Goal: Navigation & Orientation: Find specific page/section

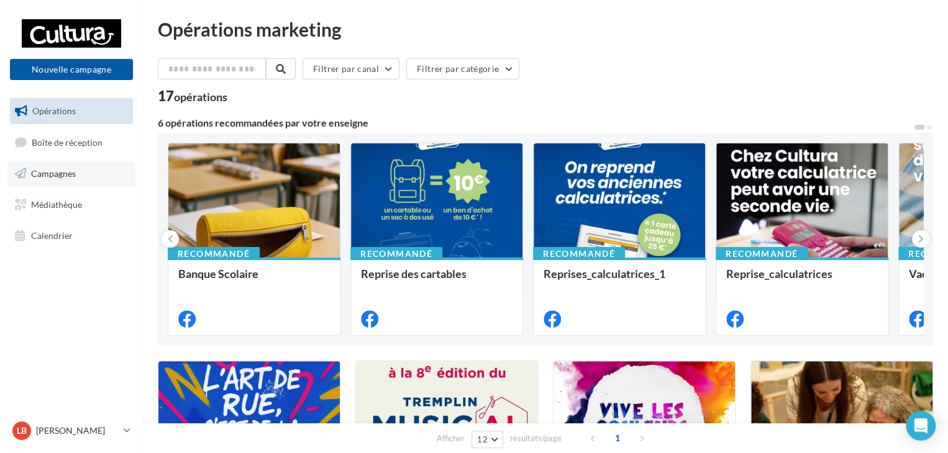
click at [69, 172] on span "Campagnes" at bounding box center [53, 173] width 45 height 11
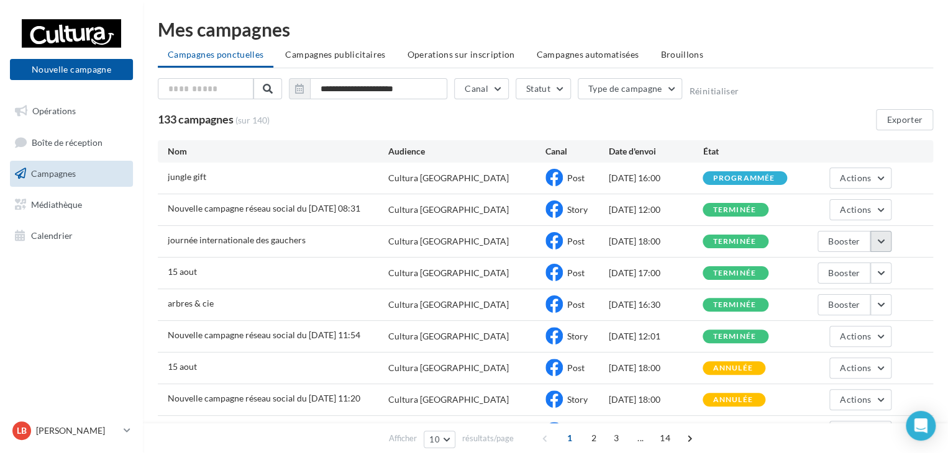
click at [880, 244] on button "button" at bounding box center [880, 241] width 21 height 21
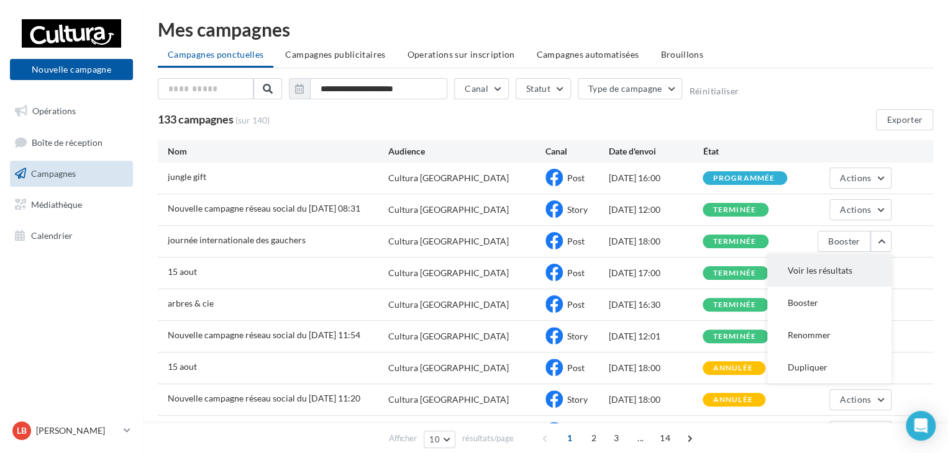
click at [827, 273] on button "Voir les résultats" at bounding box center [829, 271] width 124 height 32
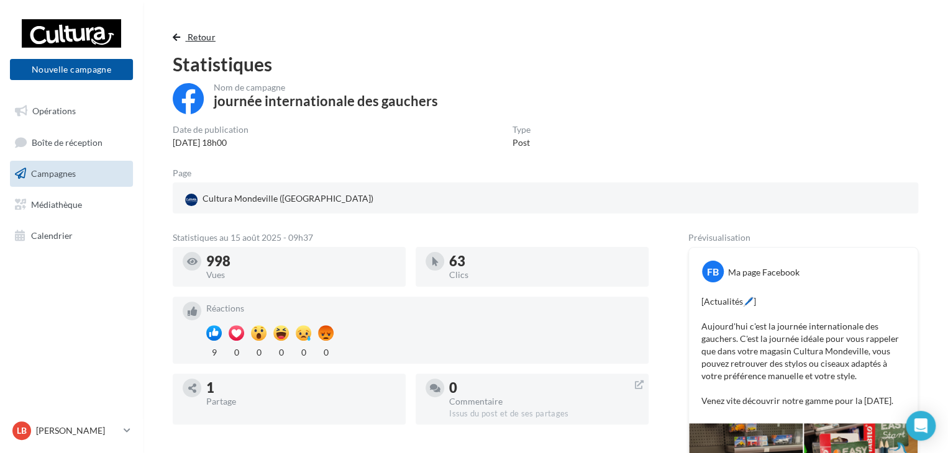
click at [176, 38] on span "button" at bounding box center [176, 37] width 7 height 9
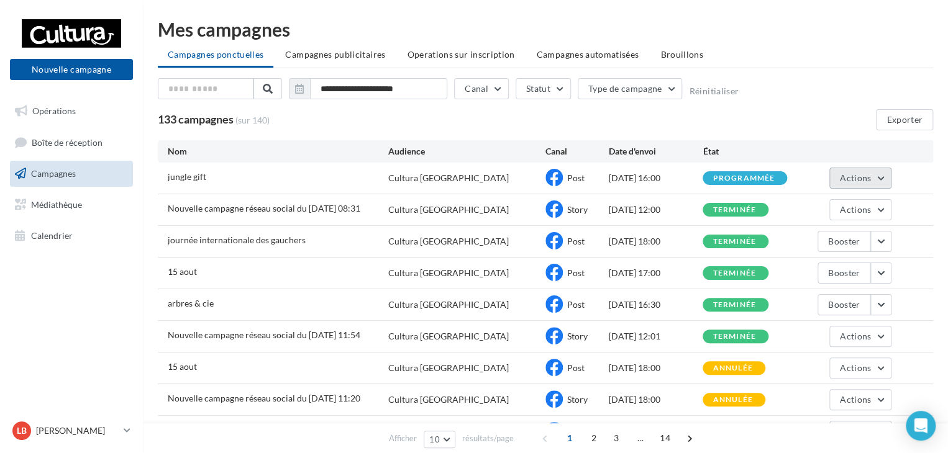
click at [877, 178] on button "Actions" at bounding box center [860, 178] width 62 height 21
click at [932, 217] on div "**********" at bounding box center [545, 267] width 805 height 494
click at [884, 208] on button "Actions" at bounding box center [860, 209] width 62 height 21
click at [859, 235] on button "Voir les résultats" at bounding box center [829, 239] width 124 height 32
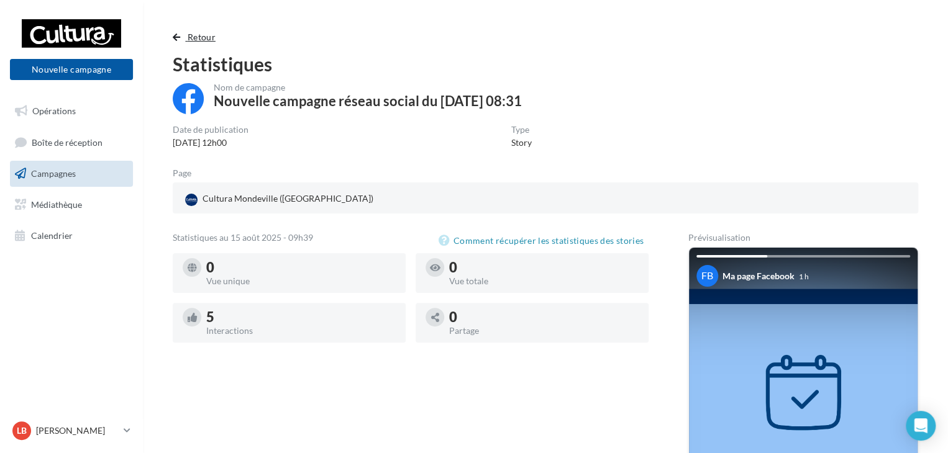
click at [176, 36] on span "button" at bounding box center [176, 37] width 7 height 9
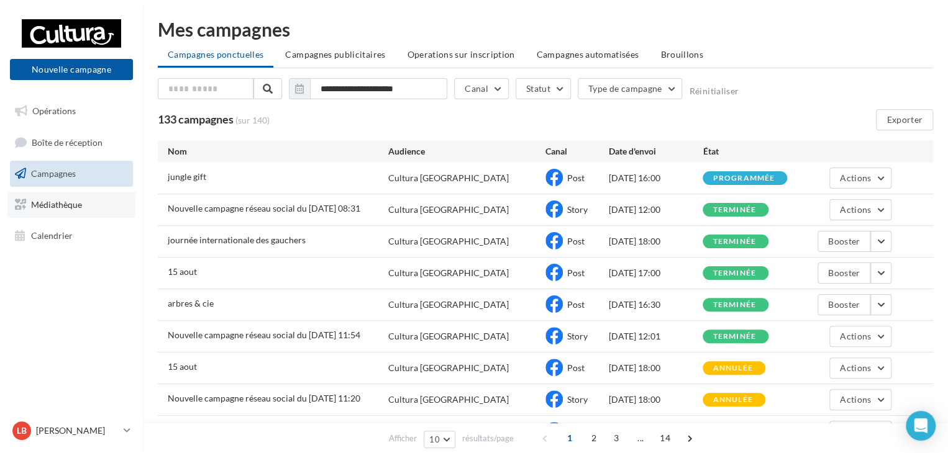
click at [89, 212] on link "Médiathèque" at bounding box center [71, 205] width 128 height 26
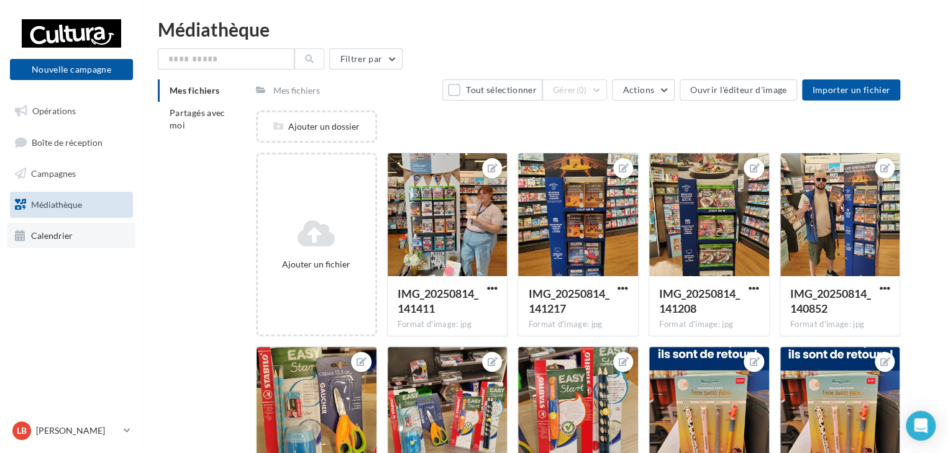
click at [84, 227] on link "Calendrier" at bounding box center [71, 236] width 128 height 26
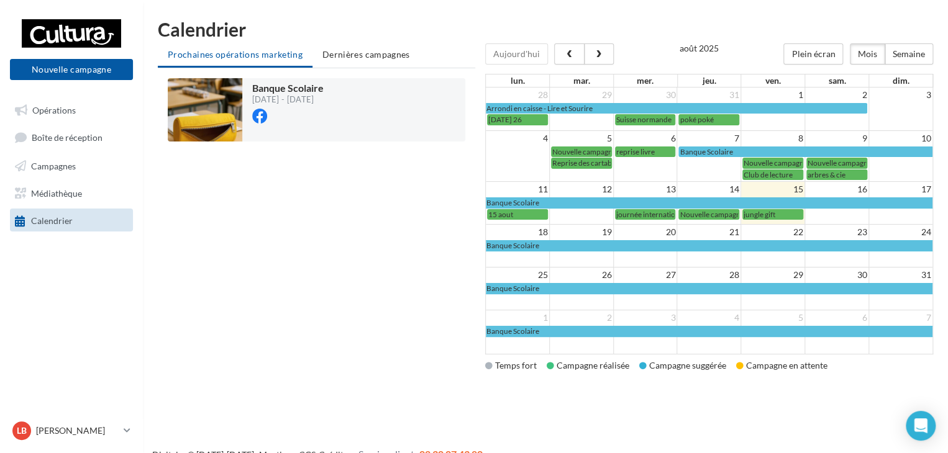
click at [414, 369] on div "Banque Scolaire [DATE] - [DATE] Chargement '" at bounding box center [316, 223] width 317 height 310
click at [66, 115] on span "Opérations" at bounding box center [53, 109] width 43 height 11
